Goal: Task Accomplishment & Management: Use online tool/utility

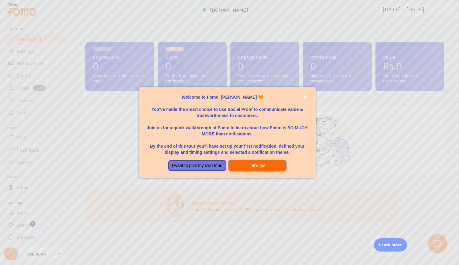
click at [230, 163] on button "Let's go!" at bounding box center [257, 165] width 58 height 11
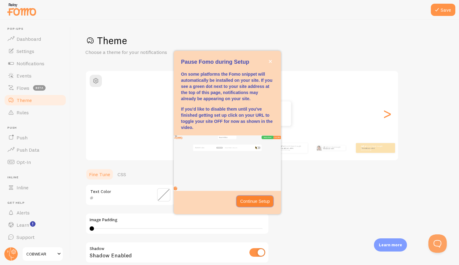
click at [250, 200] on p "Continue Setup" at bounding box center [255, 201] width 30 height 6
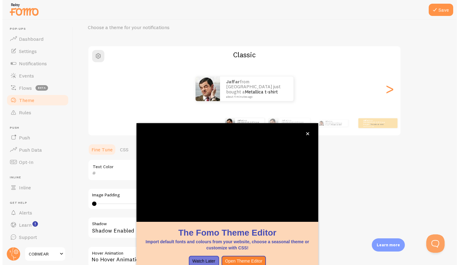
scroll to position [32, 0]
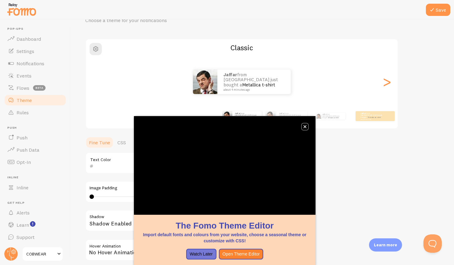
drag, startPoint x: 306, startPoint y: 128, endPoint x: 266, endPoint y: 94, distance: 52.8
click at [305, 128] on icon "close," at bounding box center [304, 126] width 3 height 3
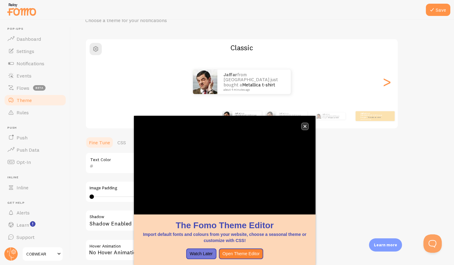
click at [305, 128] on button "close," at bounding box center [305, 126] width 6 height 6
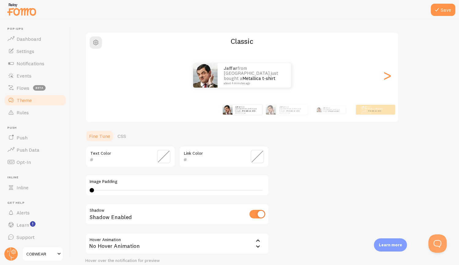
scroll to position [28, 0]
